Goal: Task Accomplishment & Management: Complete application form

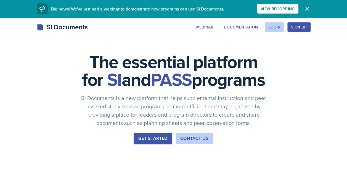
click at [270, 27] on div "Login" at bounding box center [275, 27] width 12 height 4
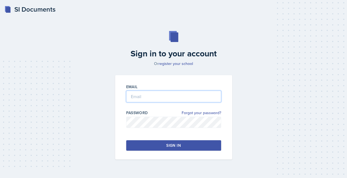
type input "[EMAIL_ADDRESS][DOMAIN_NAME]"
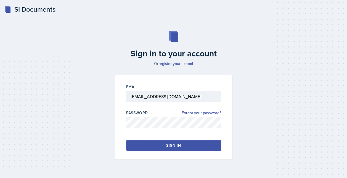
click at [166, 151] on div "Email [EMAIL_ADDRESS][DOMAIN_NAME] Password Forgot your password? Sign in" at bounding box center [173, 117] width 117 height 84
click at [170, 146] on div "Sign in" at bounding box center [173, 146] width 14 height 6
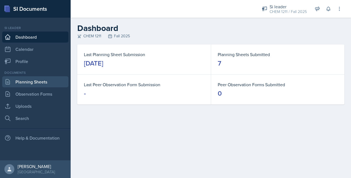
click at [41, 80] on link "Planning Sheets" at bounding box center [35, 81] width 66 height 11
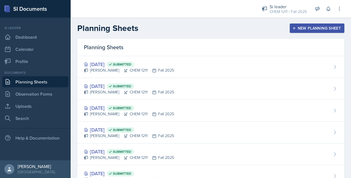
click at [180, 15] on div at bounding box center [161, 9] width 173 height 18
click at [308, 28] on div "New Planning Sheet" at bounding box center [318, 28] width 48 height 4
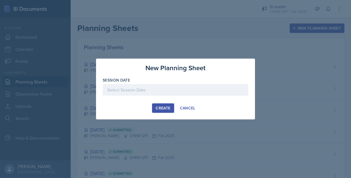
click at [171, 89] on div at bounding box center [176, 90] width 146 height 12
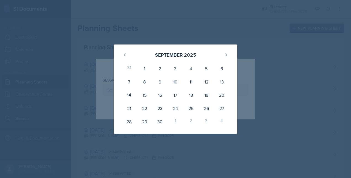
click at [146, 93] on div "15" at bounding box center [144, 94] width 15 height 13
type input "[DATE]"
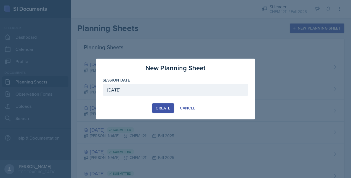
click at [168, 107] on div "Create" at bounding box center [163, 108] width 15 height 4
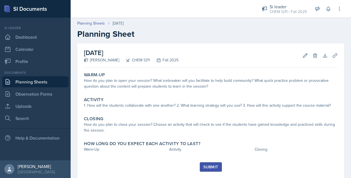
click at [130, 78] on div "How do you plan to open your session? What icebreaker will you facilitate to he…" at bounding box center [211, 84] width 254 height 12
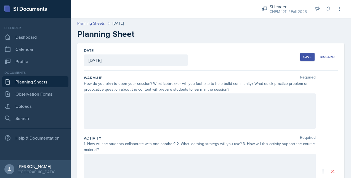
click at [101, 106] on div at bounding box center [200, 110] width 232 height 35
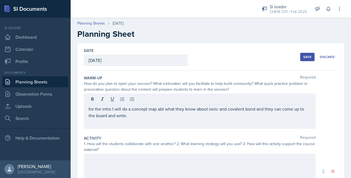
click at [202, 124] on div "for the intro I will do a concept map abt what they know about ionic and covale…" at bounding box center [200, 110] width 232 height 35
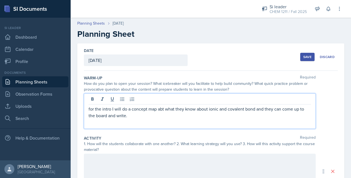
click at [133, 115] on p "for the intro I will do a concept map abt what they know about ionic and covale…" at bounding box center [200, 112] width 223 height 13
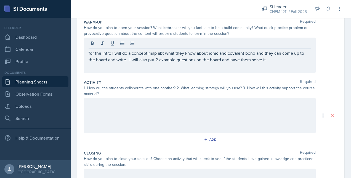
click at [115, 115] on div at bounding box center [200, 115] width 232 height 35
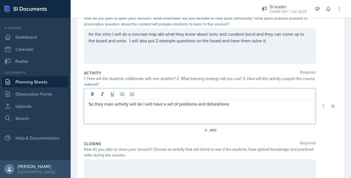
click at [214, 107] on div "So they main activity will be I will have a set of problems and defanktions" at bounding box center [200, 105] width 232 height 35
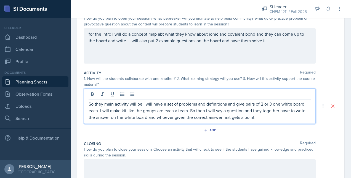
click at [260, 117] on p "So they main activity will be I will have a set of problems and definitions and…" at bounding box center [200, 111] width 223 height 20
click at [208, 109] on p "So they main activity will be I will have a set of problems and definitions and…" at bounding box center [200, 111] width 223 height 20
click at [263, 116] on p "So they main activity will be I will have a set of problems and definitions and…" at bounding box center [200, 111] width 223 height 20
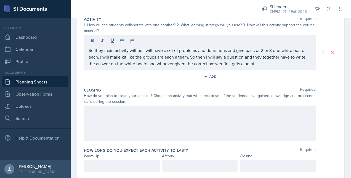
click at [177, 120] on div at bounding box center [200, 123] width 232 height 35
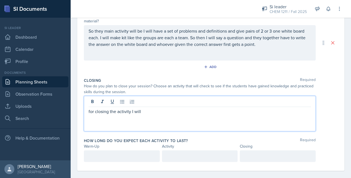
click at [146, 110] on p "for closing the activity I will" at bounding box center [200, 111] width 223 height 7
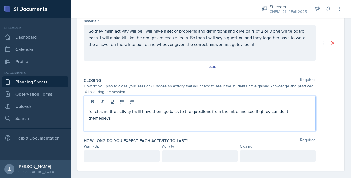
drag, startPoint x: 129, startPoint y: 120, endPoint x: 259, endPoint y: 107, distance: 131.0
click at [259, 107] on div "for closing the activity I will have them go back to the questions from the int…" at bounding box center [200, 113] width 232 height 35
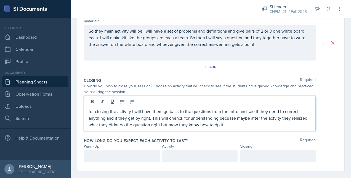
click at [170, 113] on p "for closing the activity I will have them go back to the questions from the int…" at bounding box center [200, 118] width 223 height 20
click at [239, 119] on p "for closing the activity I will have them go back to the questions from the int…" at bounding box center [200, 118] width 223 height 20
click at [101, 154] on div at bounding box center [122, 156] width 76 height 12
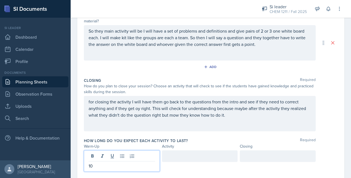
click at [173, 153] on div at bounding box center [200, 156] width 76 height 12
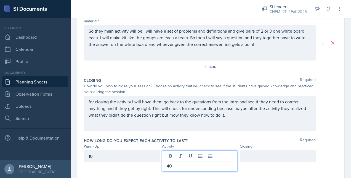
click at [246, 157] on div at bounding box center [278, 156] width 76 height 12
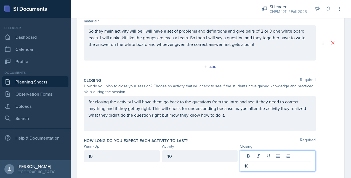
click at [190, 130] on div "for closing the activity I will have them go back to the questions from the int…" at bounding box center [200, 113] width 232 height 35
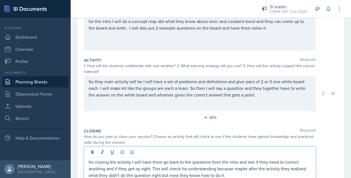
scroll to position [0, 0]
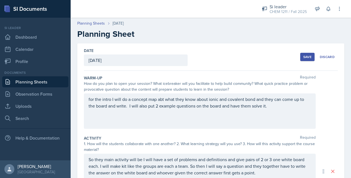
click at [301, 59] on button "Save" at bounding box center [308, 57] width 14 height 8
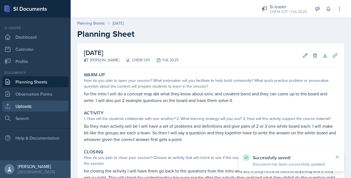
click at [46, 105] on link "Uploads" at bounding box center [35, 106] width 66 height 11
